Goal: Navigation & Orientation: Go to known website

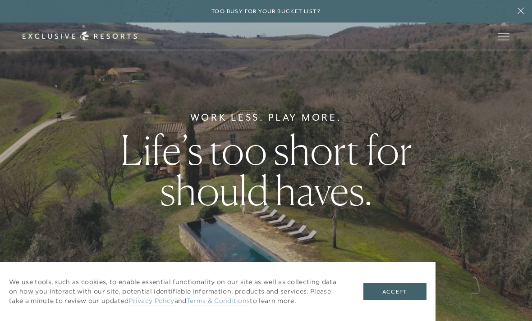
click at [404, 289] on button "Accept" at bounding box center [394, 292] width 63 height 17
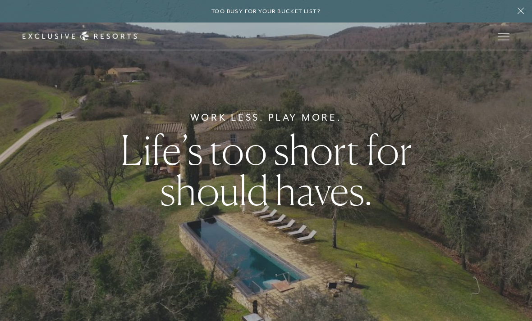
click at [507, 33] on button "Open navigation" at bounding box center [504, 36] width 12 height 6
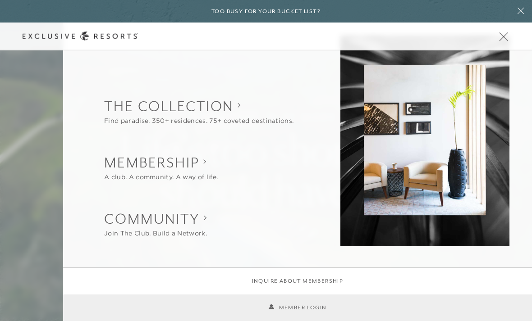
click at [504, 37] on span "Open navigation" at bounding box center [504, 36] width 12 height 6
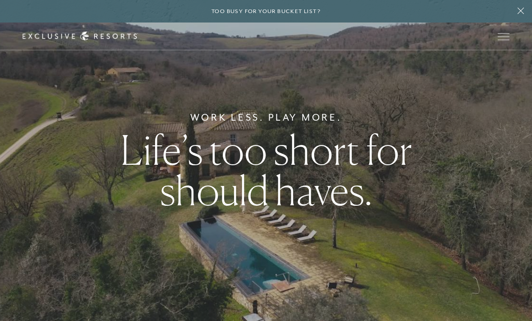
click at [505, 37] on span "Open navigation" at bounding box center [504, 36] width 12 height 6
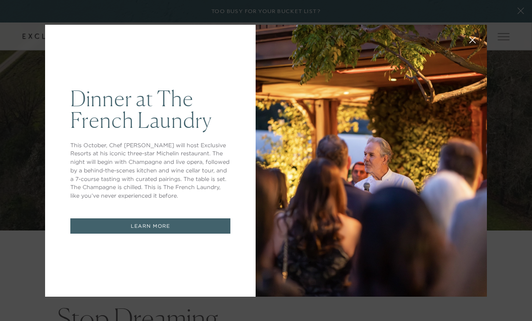
click at [473, 43] on button at bounding box center [473, 39] width 22 height 22
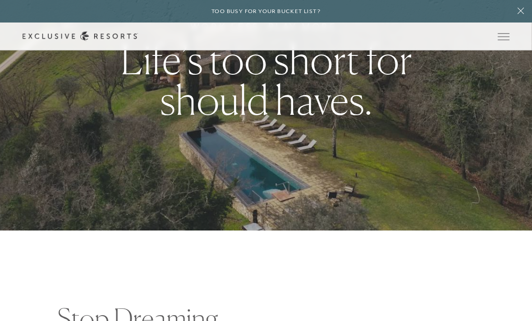
click at [504, 37] on span "Open navigation" at bounding box center [504, 36] width 12 height 6
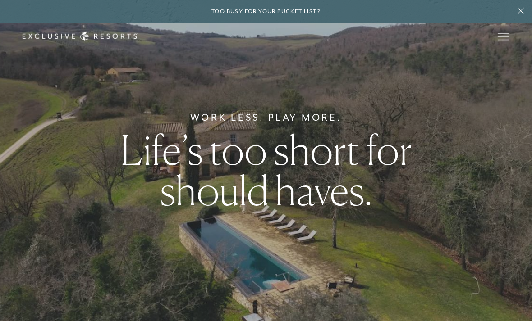
click at [526, 9] on icon at bounding box center [520, 10] width 17 height 7
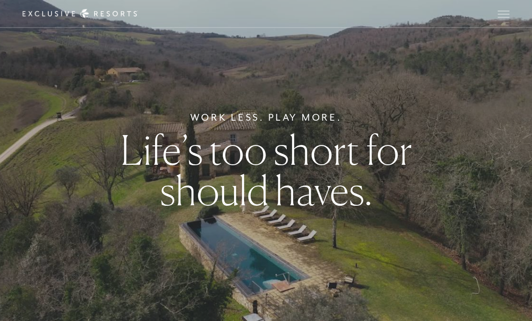
click at [509, 14] on span "Open navigation" at bounding box center [504, 14] width 12 height 0
click at [374, 287] on div "Work Less. Play More. Life’s too short for should haves." at bounding box center [266, 160] width 532 height 321
click at [505, 14] on span "Open navigation" at bounding box center [504, 14] width 12 height 0
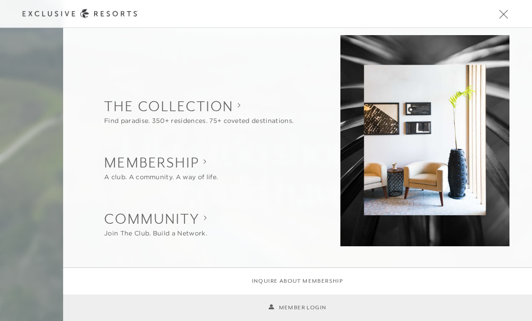
click at [295, 308] on link "Member Login" at bounding box center [297, 308] width 58 height 9
